Goal: Navigation & Orientation: Find specific page/section

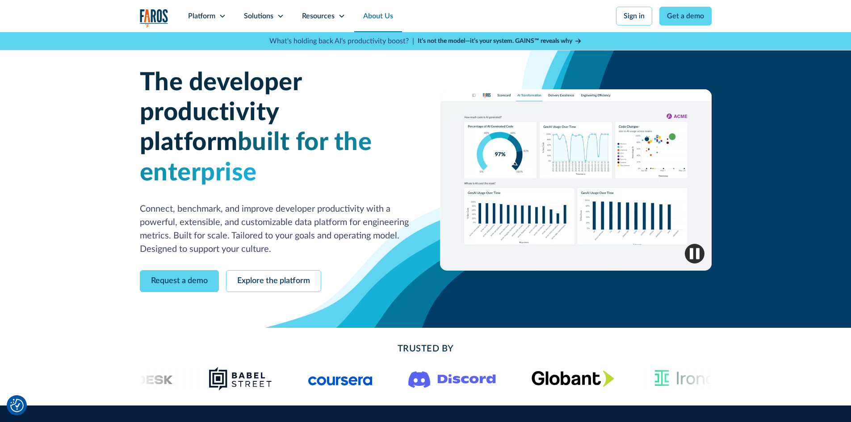
click at [374, 17] on link "About Us" at bounding box center [378, 16] width 48 height 32
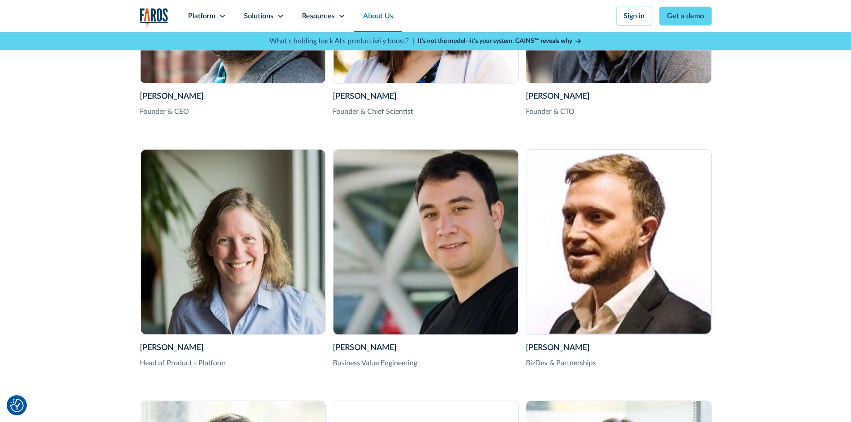
scroll to position [1517, 0]
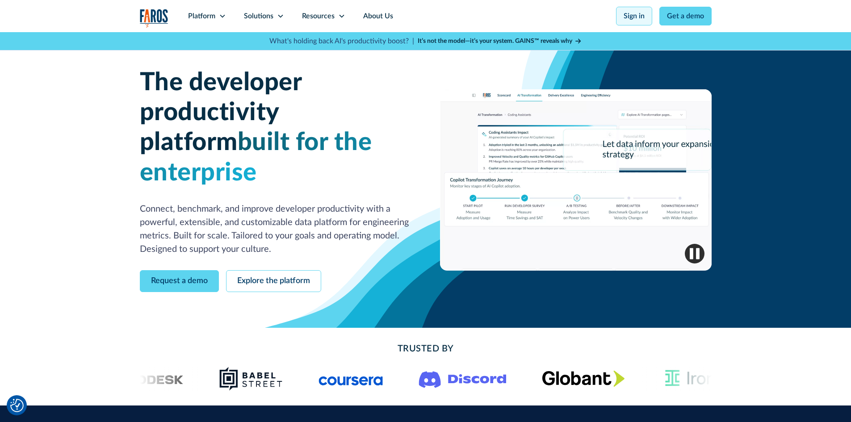
click at [634, 17] on link "Sign in" at bounding box center [634, 16] width 36 height 19
